Goal: Task Accomplishment & Management: Use online tool/utility

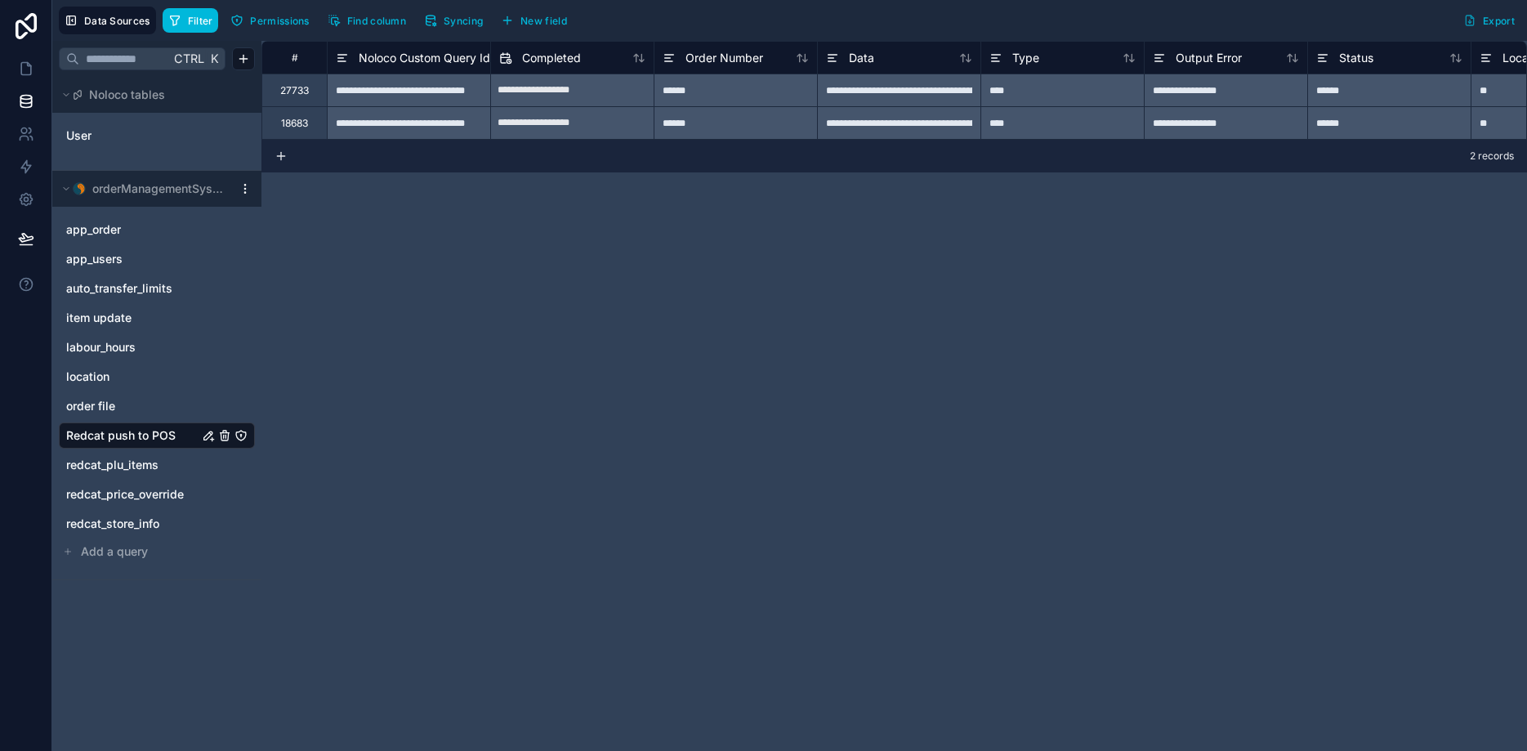
click at [185, 13] on button "Filter" at bounding box center [191, 20] width 56 height 25
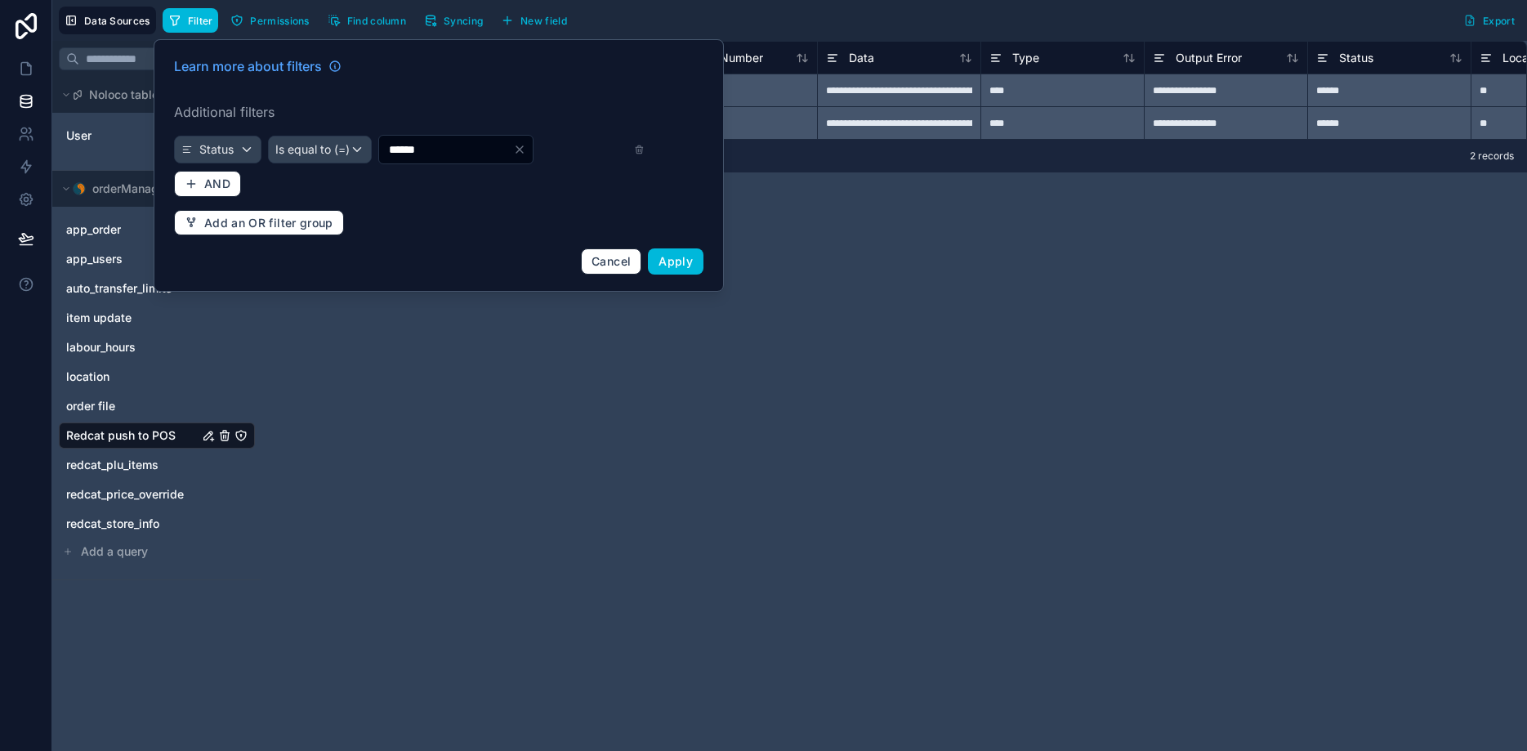
click at [685, 261] on span "Apply" at bounding box center [675, 261] width 34 height 14
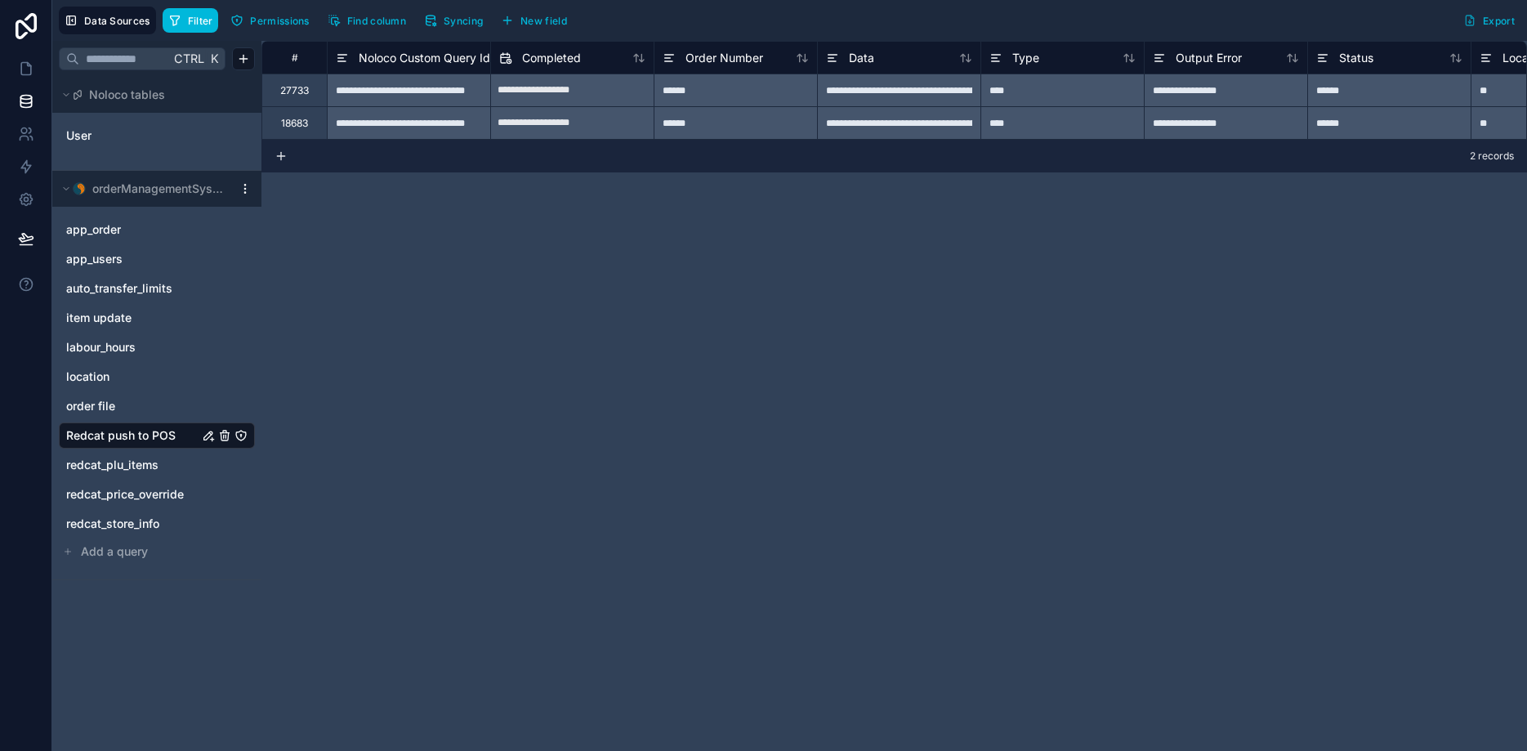
click at [199, 23] on span "Filter" at bounding box center [200, 21] width 25 height 12
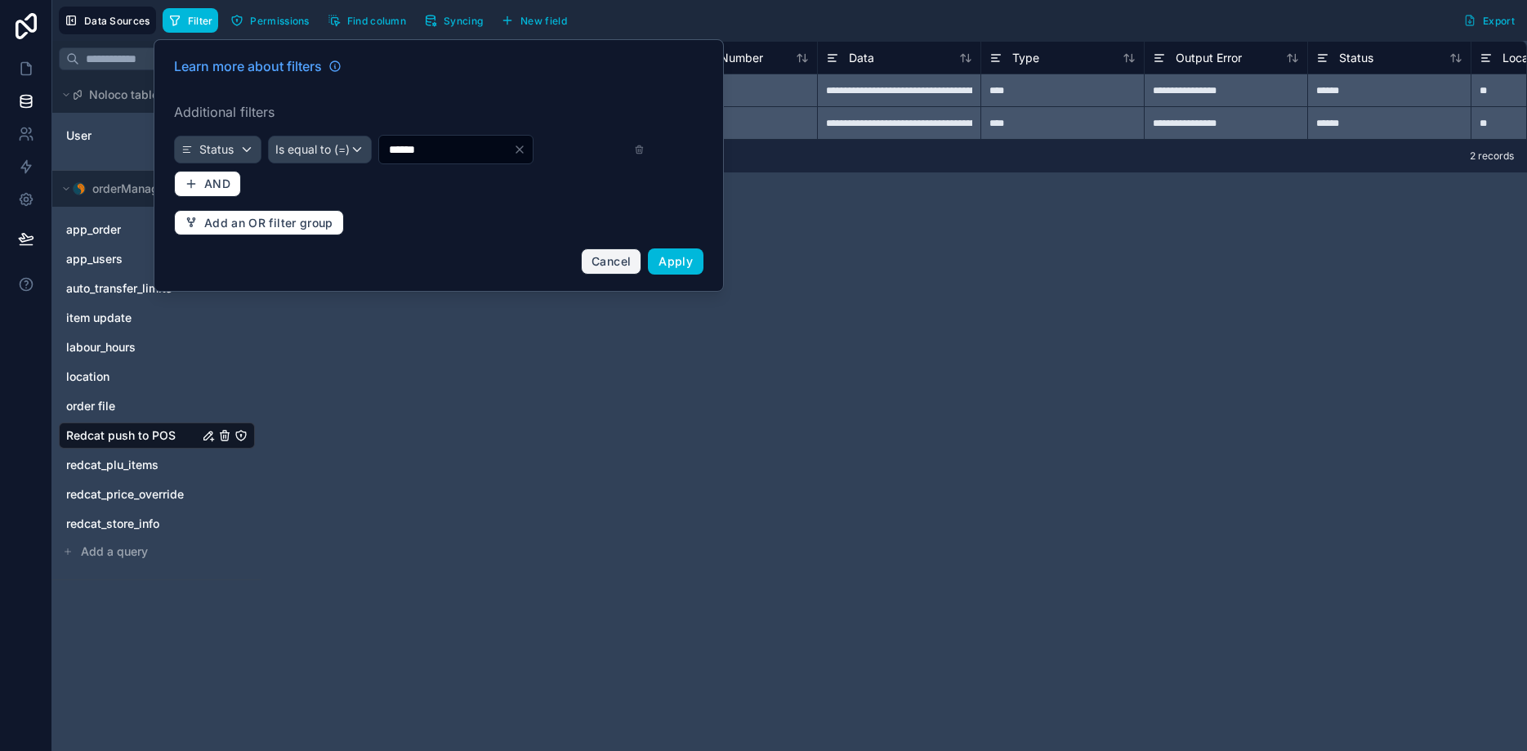
click at [614, 262] on span "Cancel" at bounding box center [610, 261] width 39 height 14
